Goal: Transaction & Acquisition: Purchase product/service

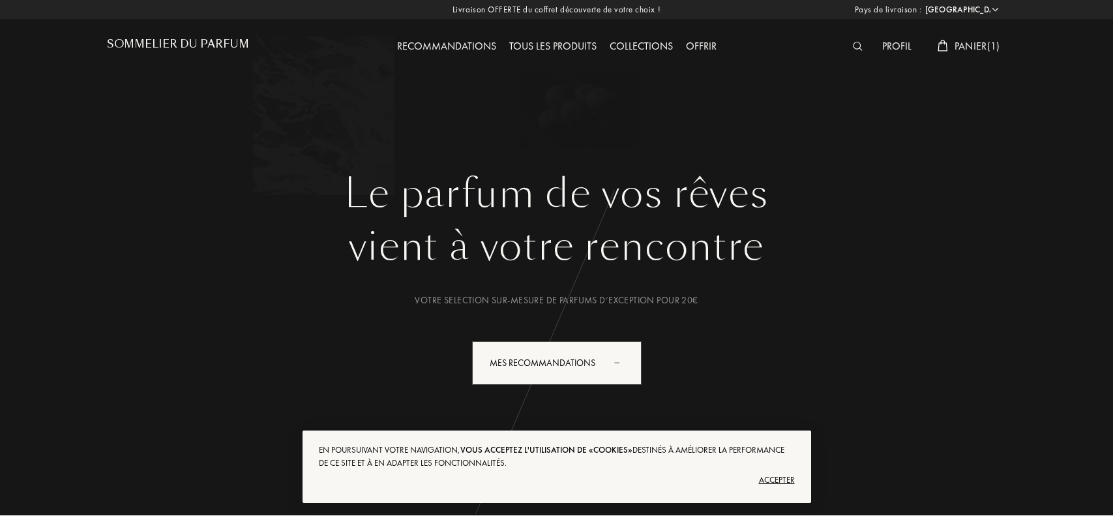
select select "FR"
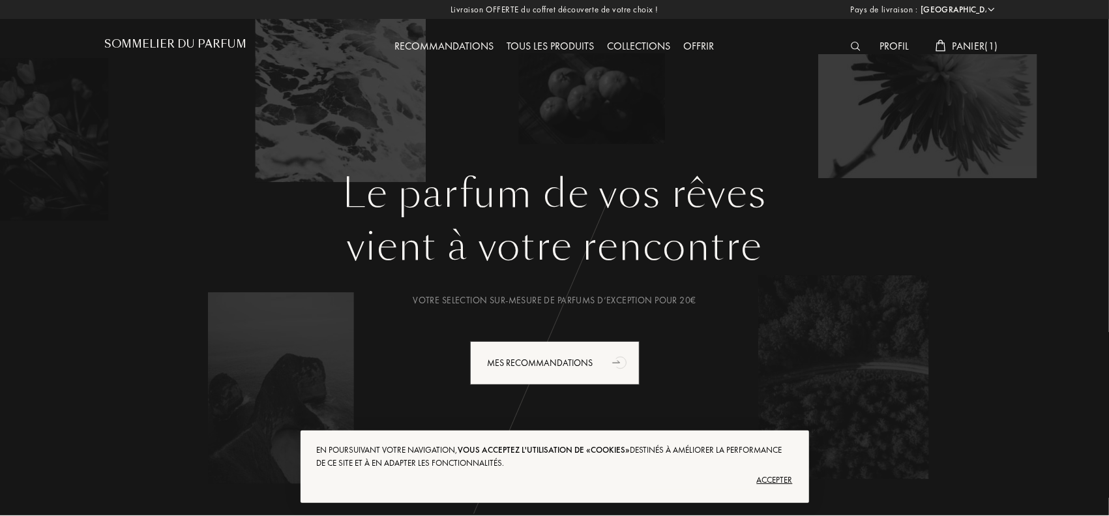
click at [960, 42] on span "Panier ( 1 )" at bounding box center [976, 46] width 46 height 14
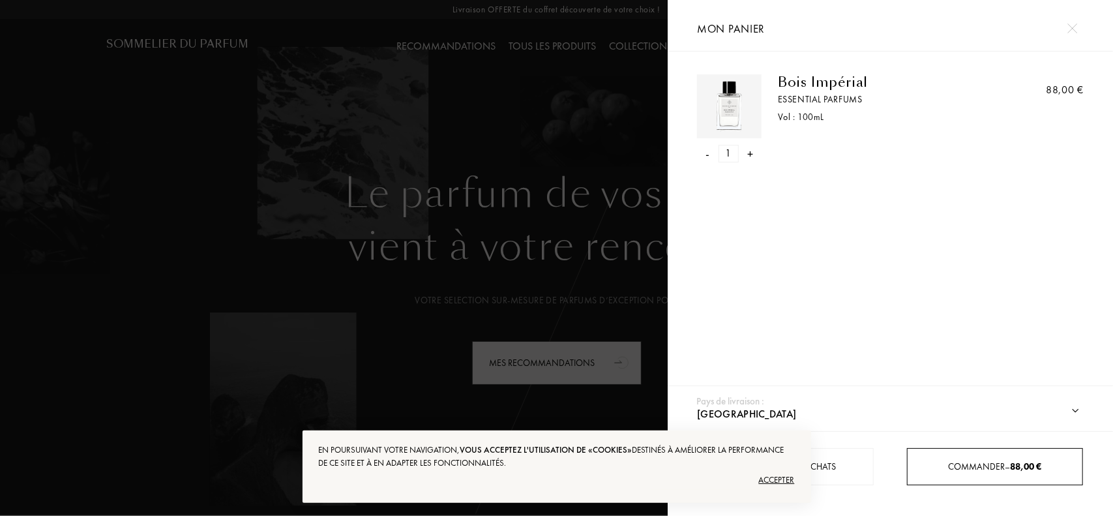
click at [989, 464] on span "Commander – 88,00 €" at bounding box center [995, 466] width 93 height 12
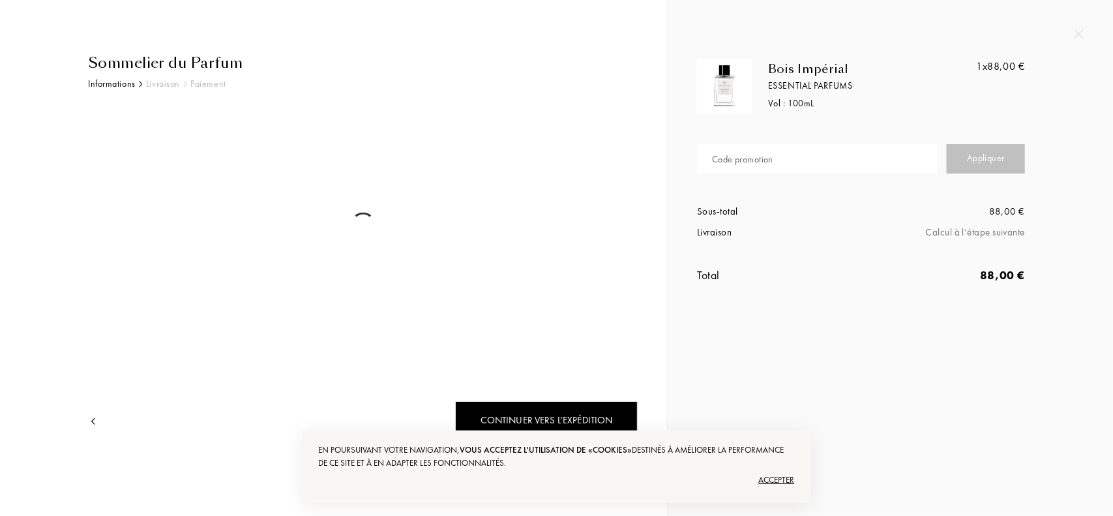
select select "FR"
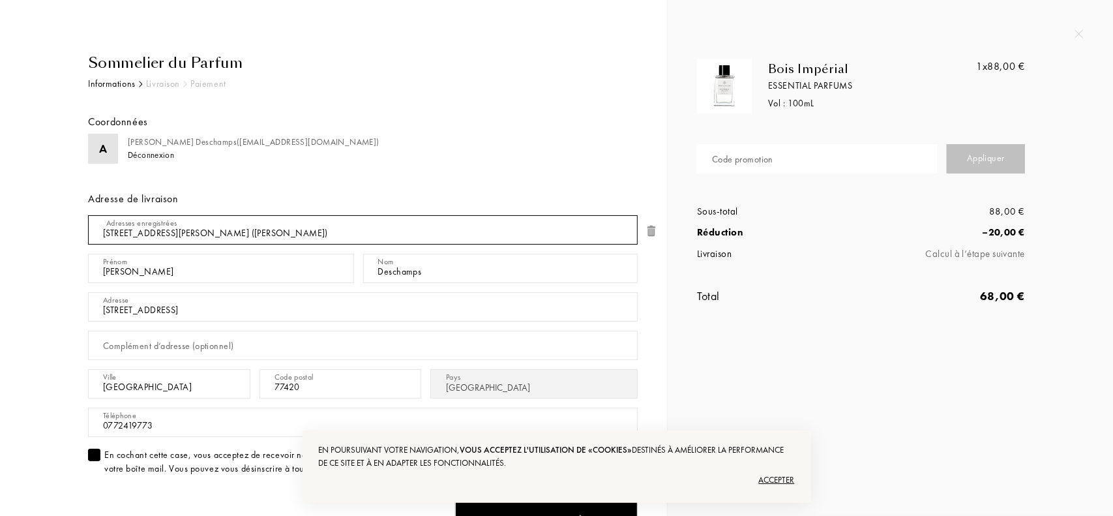
click at [577, 230] on select "10 Rue Octave Feuillet 10, 75116 Paris, FR (Adrien Deschamps) 2 rue Galilée , 7…" at bounding box center [363, 229] width 550 height 29
select select "1"
click at [88, 215] on select "10 Rue Octave Feuillet 10, 75116 Paris, FR (Adrien Deschamps) 2 rue Galilée , 7…" at bounding box center [363, 229] width 550 height 29
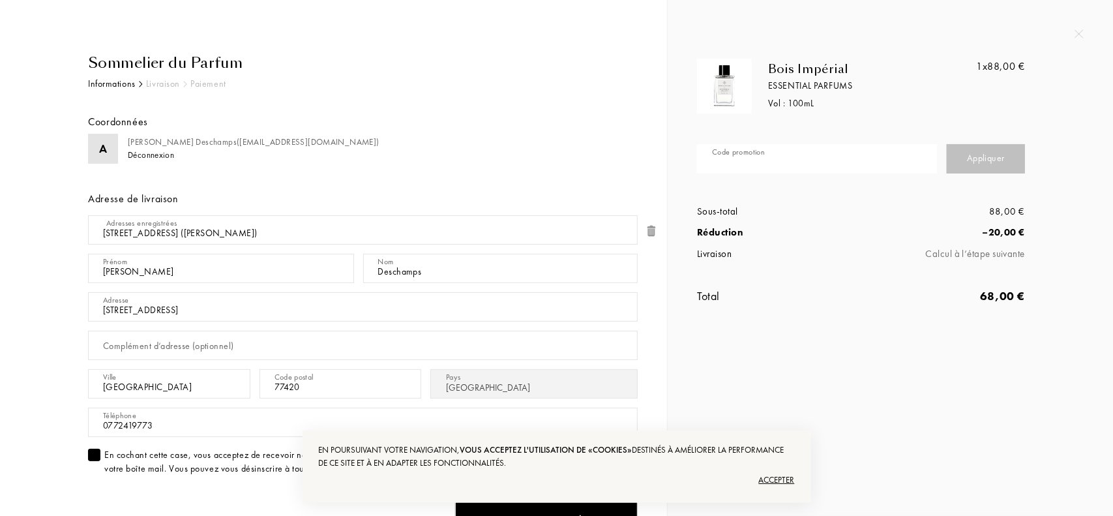
click at [756, 166] on input "text" at bounding box center [817, 158] width 240 height 29
type input "ZNCQ9-EAIAI"
click at [962, 158] on div "Appliquer" at bounding box center [986, 158] width 78 height 29
click at [961, 160] on div "Appliquer" at bounding box center [986, 158] width 78 height 29
click at [968, 153] on div "Appliquer" at bounding box center [986, 158] width 78 height 29
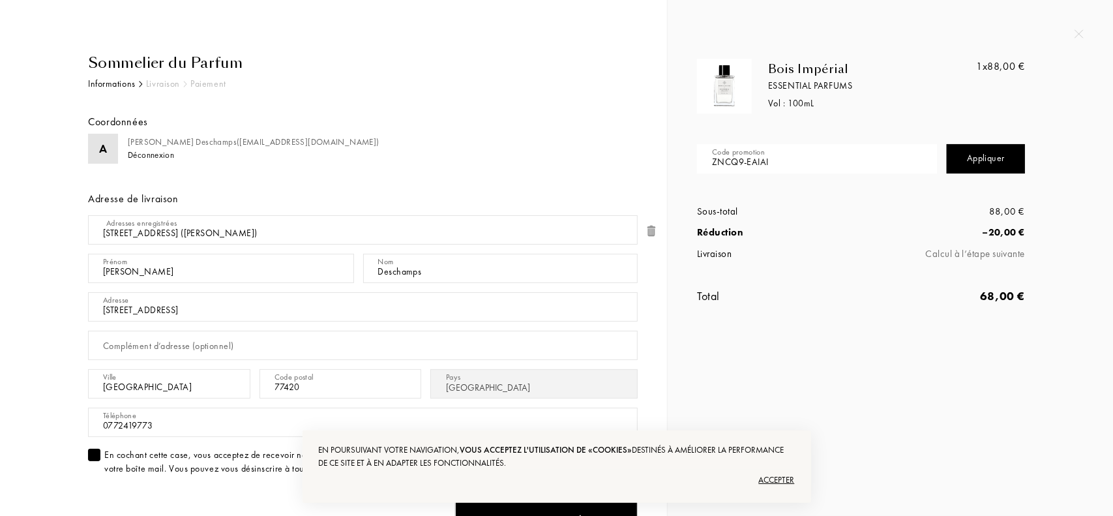
click at [973, 165] on div "Appliquer" at bounding box center [986, 158] width 78 height 29
click at [957, 167] on div "Appliquer" at bounding box center [986, 158] width 78 height 29
click at [975, 165] on div "Appliquer" at bounding box center [986, 158] width 78 height 29
click at [991, 147] on div "Appliquer" at bounding box center [986, 158] width 78 height 29
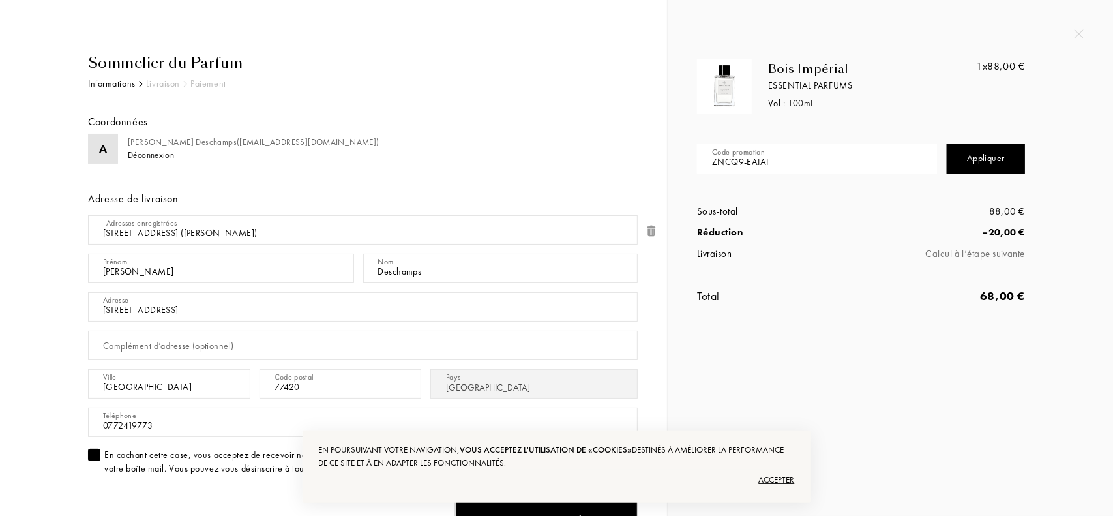
click at [985, 156] on div "Appliquer" at bounding box center [986, 158] width 78 height 29
click at [949, 161] on div "Appliquer" at bounding box center [986, 158] width 78 height 29
click at [960, 165] on div "Appliquer" at bounding box center [986, 158] width 78 height 29
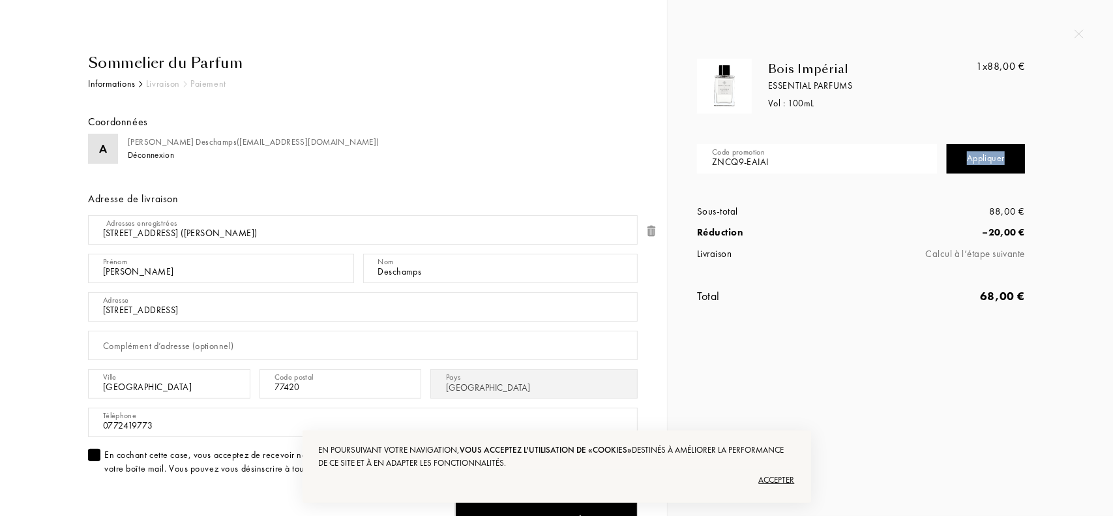
click at [960, 165] on div "Appliquer" at bounding box center [986, 158] width 78 height 29
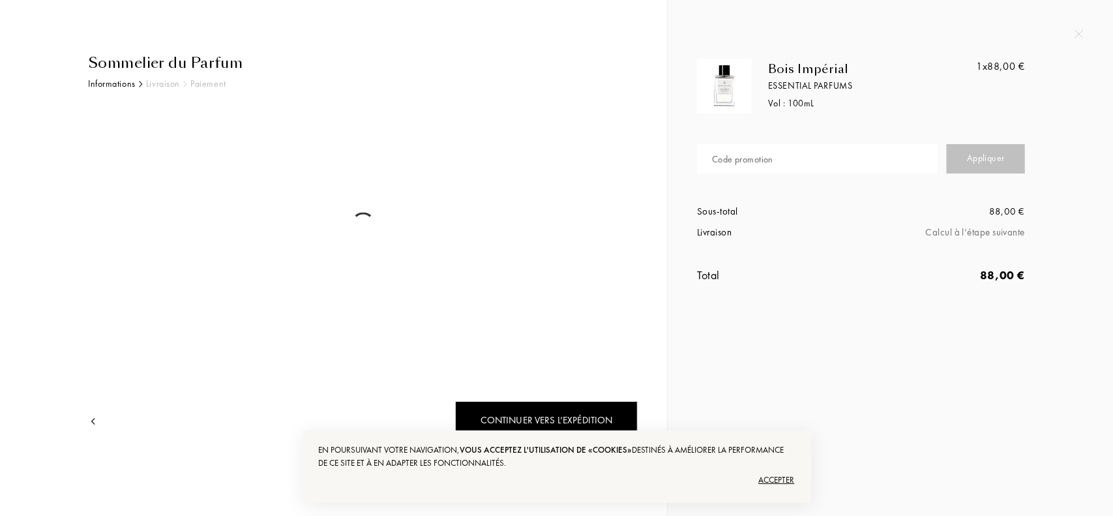
select select "FR"
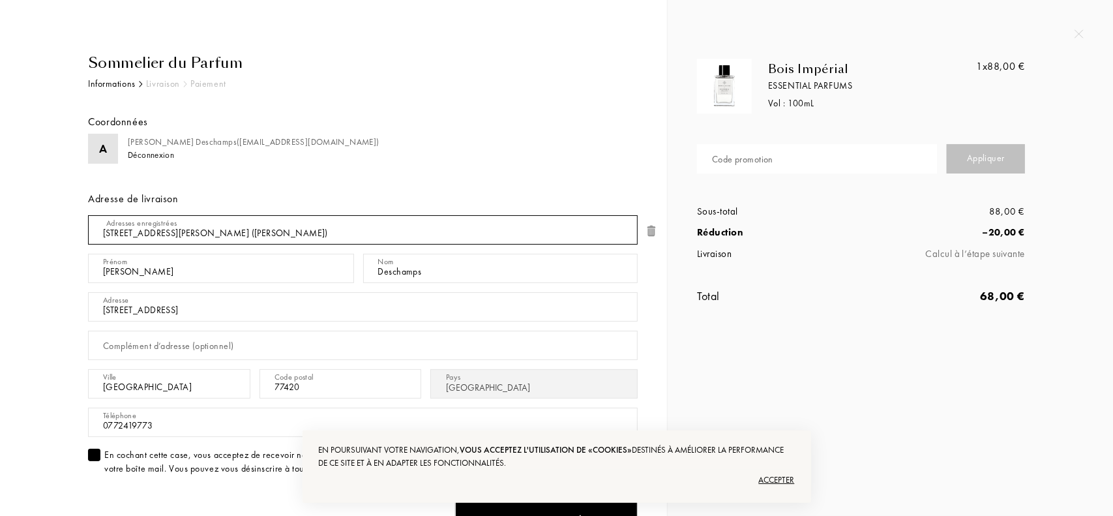
click at [614, 230] on select "10 Rue Octave Feuillet 10, 75116 Paris, FR (Adrien Deschamps) 2 rue Galilée , 7…" at bounding box center [363, 229] width 550 height 29
select select "1"
click at [88, 215] on select "10 Rue Octave Feuillet 10, 75116 Paris, FR (Adrien Deschamps) 2 rue Galilée , 7…" at bounding box center [363, 229] width 550 height 29
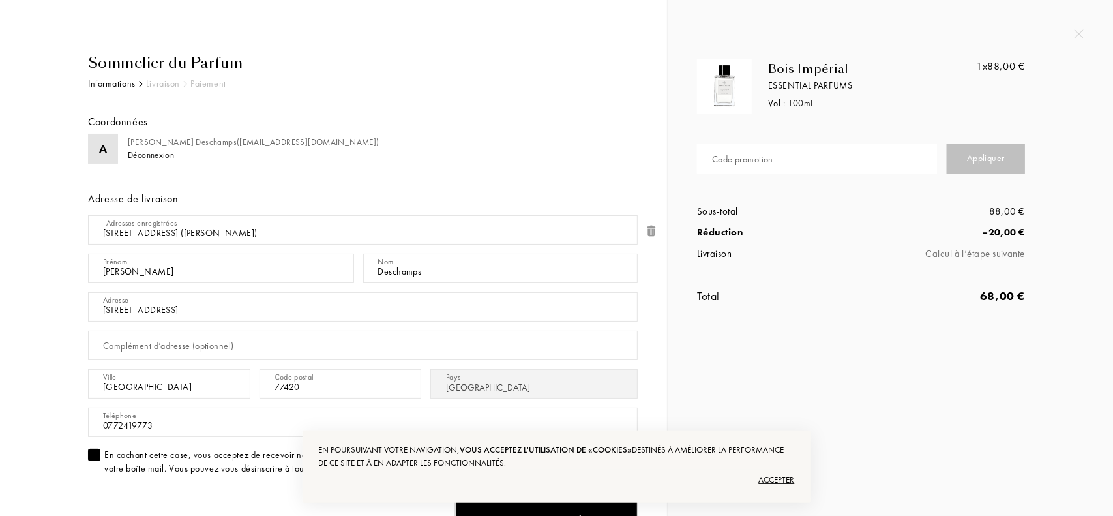
click at [746, 159] on div "Code promotion" at bounding box center [742, 160] width 61 height 14
type input "ZNCQ9-EAIAI"
click at [982, 162] on div "Appliquer" at bounding box center [986, 158] width 78 height 29
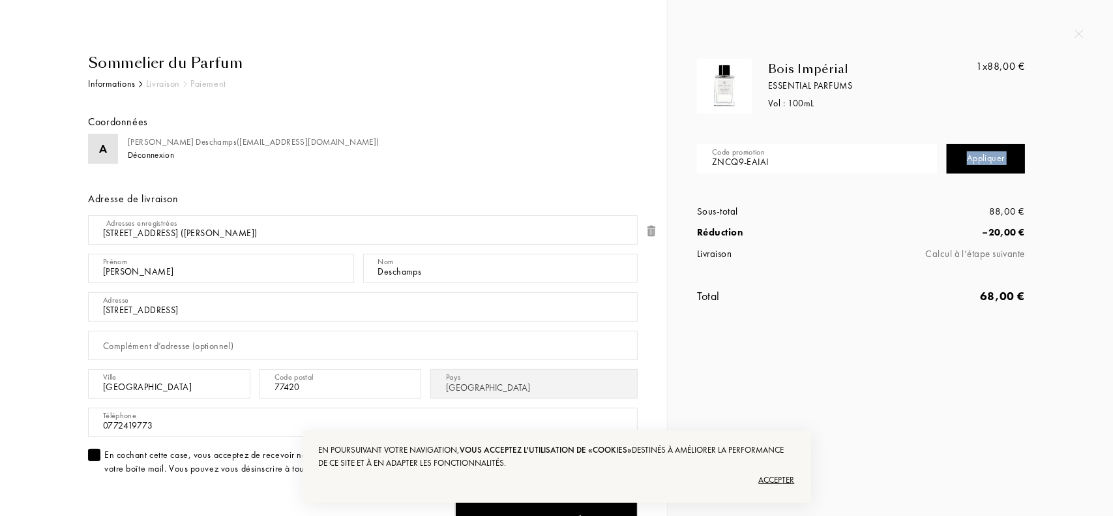
click at [985, 169] on div "Appliquer" at bounding box center [986, 158] width 78 height 29
click at [998, 164] on div "Appliquer" at bounding box center [986, 158] width 78 height 29
click at [1003, 163] on div "Appliquer" at bounding box center [986, 158] width 78 height 29
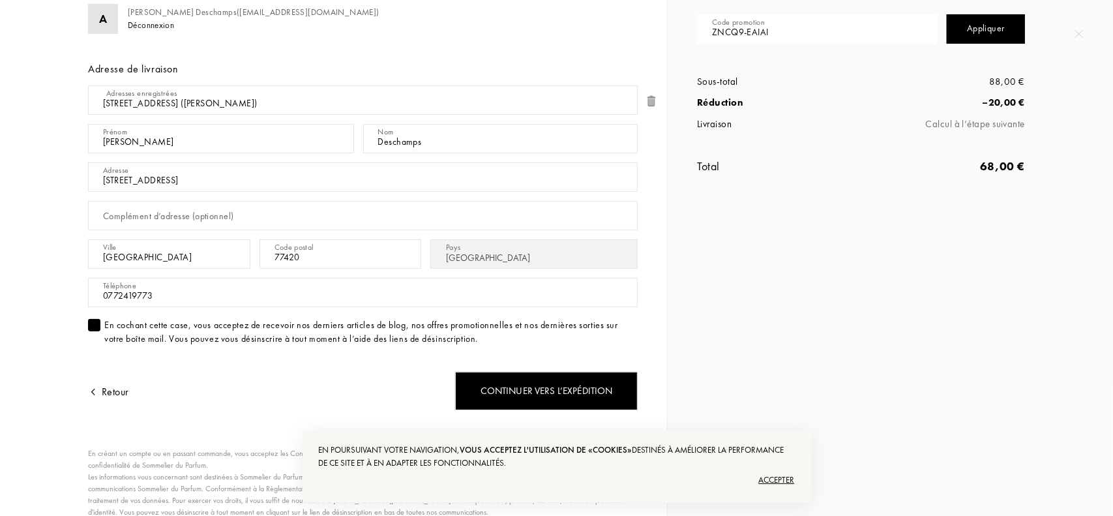
scroll to position [130, 0]
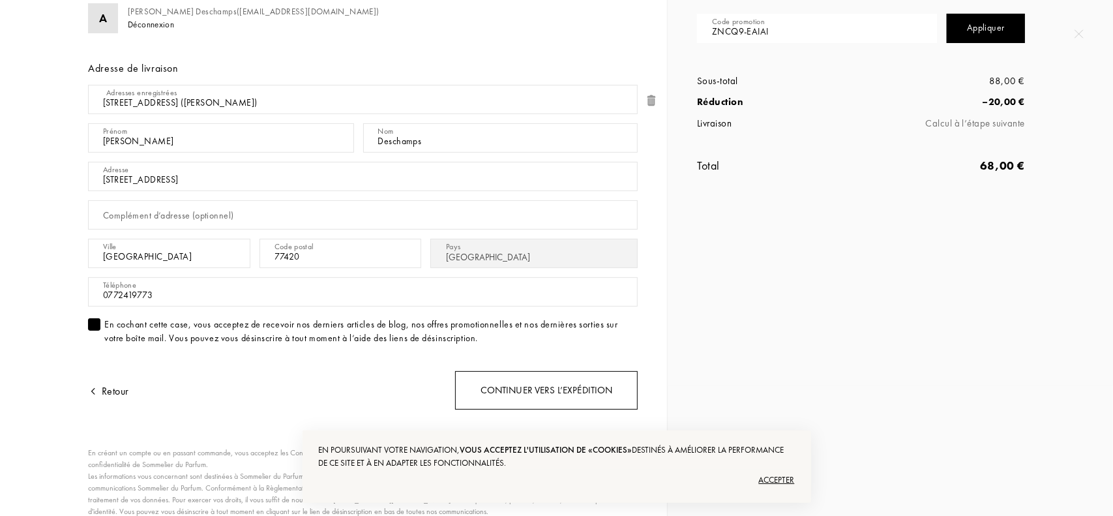
click at [542, 395] on div "Continuer vers l’expédition" at bounding box center [546, 390] width 183 height 38
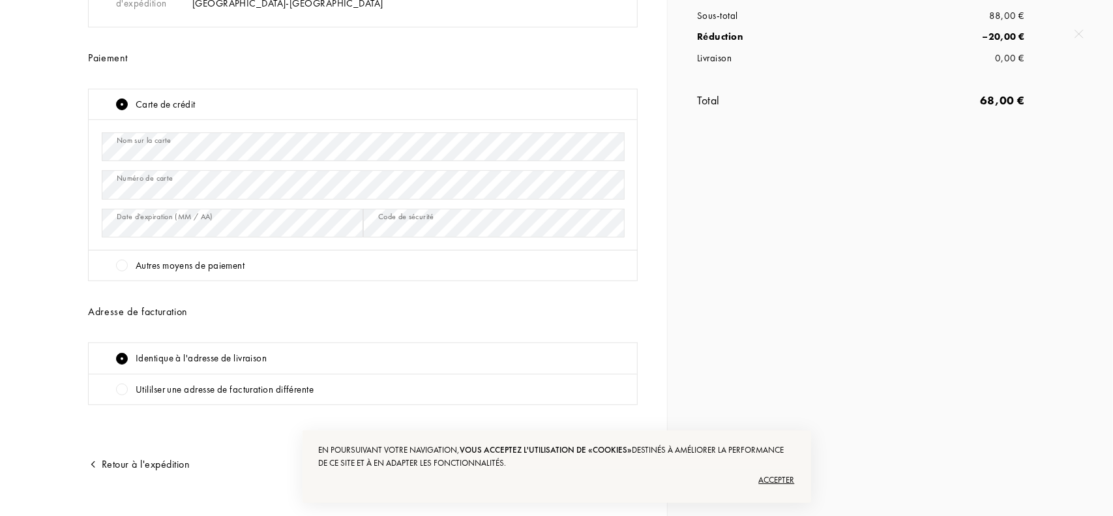
scroll to position [216, 0]
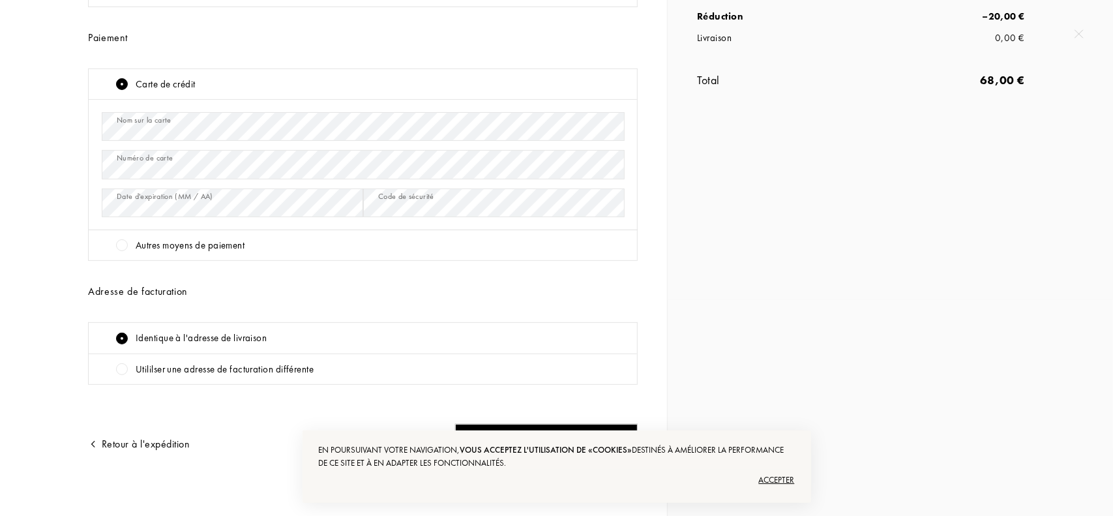
click at [773, 482] on div "Accepter" at bounding box center [557, 479] width 476 height 21
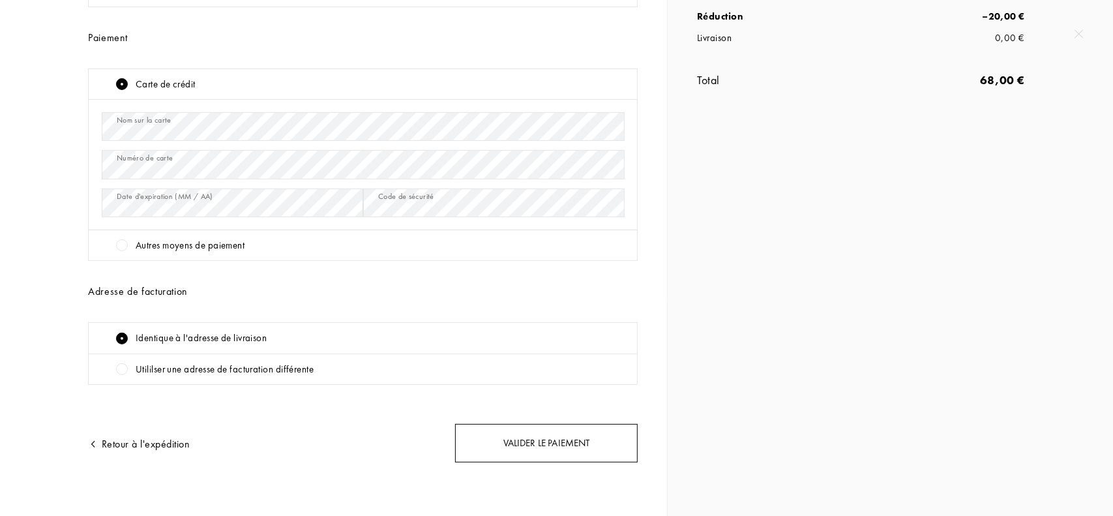
click at [561, 435] on div "Valider le paiement" at bounding box center [546, 443] width 183 height 38
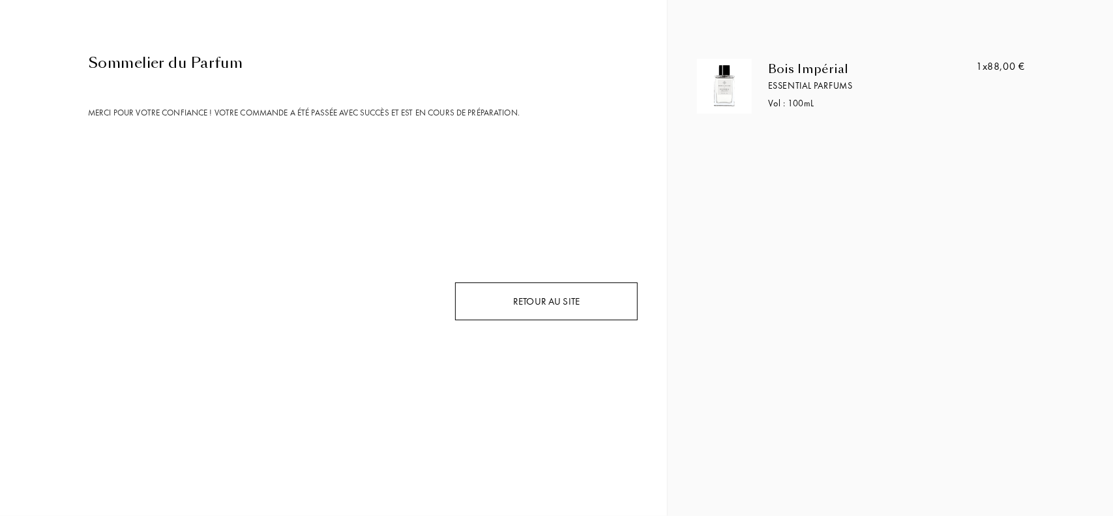
click at [572, 303] on div "Retour au site" at bounding box center [546, 301] width 183 height 38
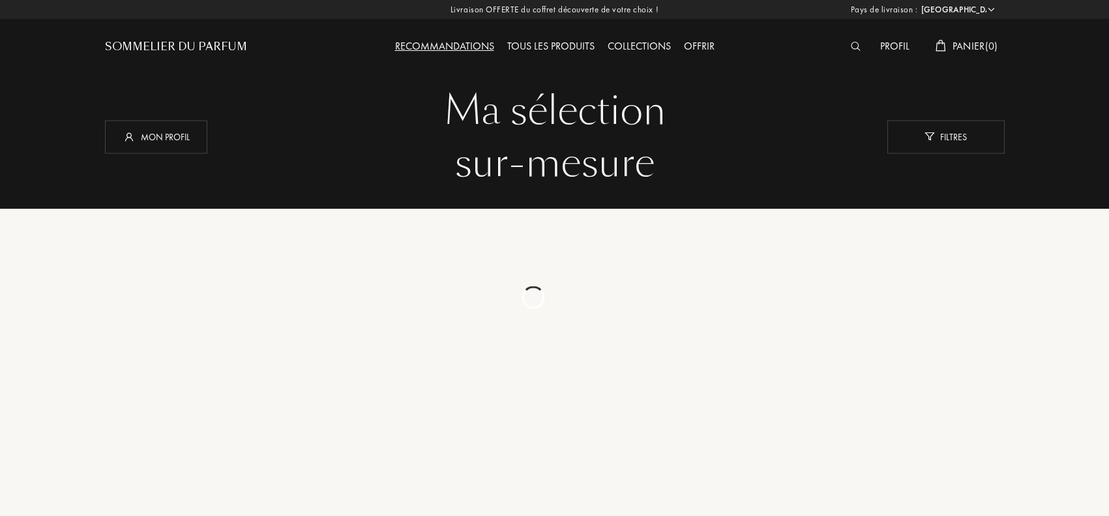
select select "FR"
